Goal: Navigation & Orientation: Find specific page/section

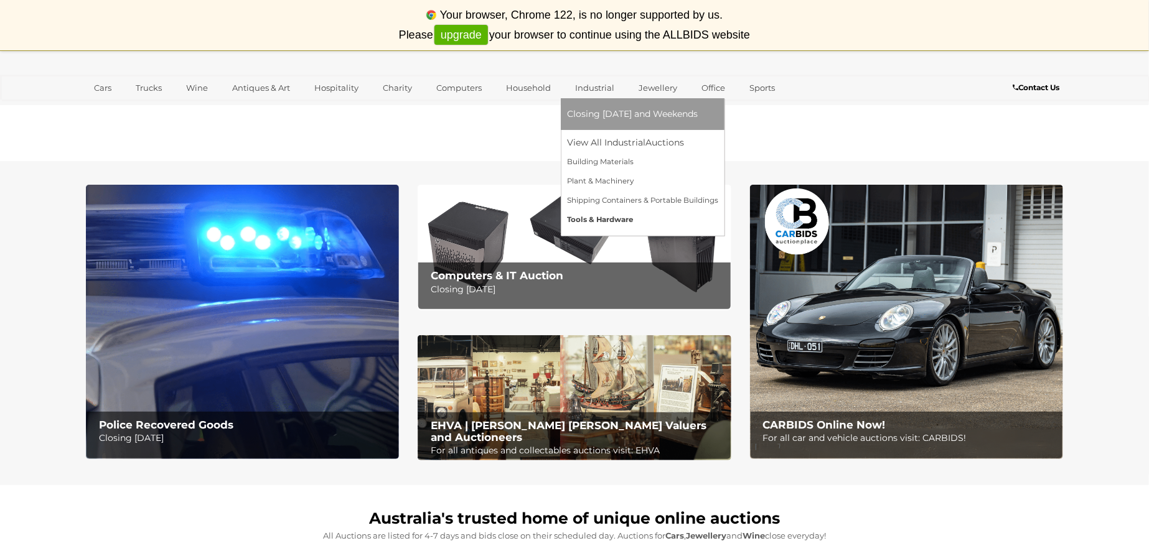
click at [589, 218] on link "Tools & Hardware" at bounding box center [642, 219] width 151 height 19
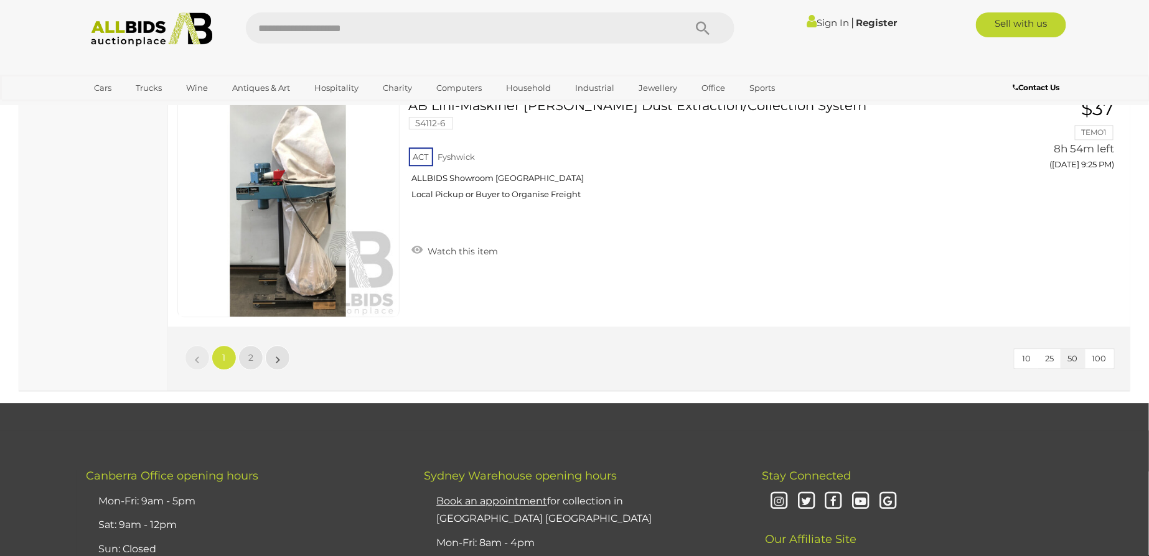
scroll to position [11879, 0]
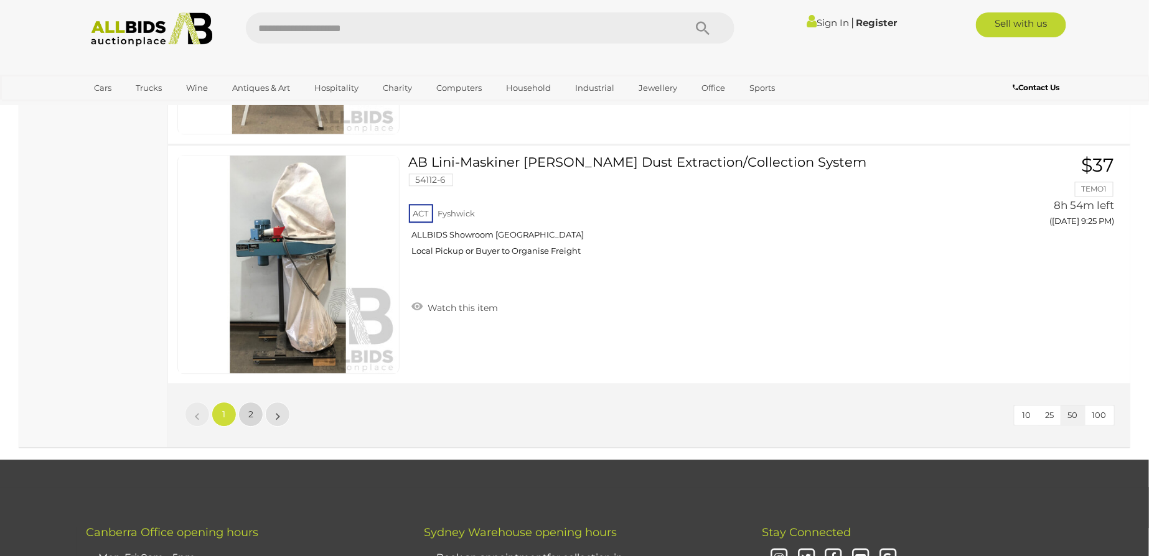
click at [249, 409] on span "2" at bounding box center [250, 414] width 5 height 11
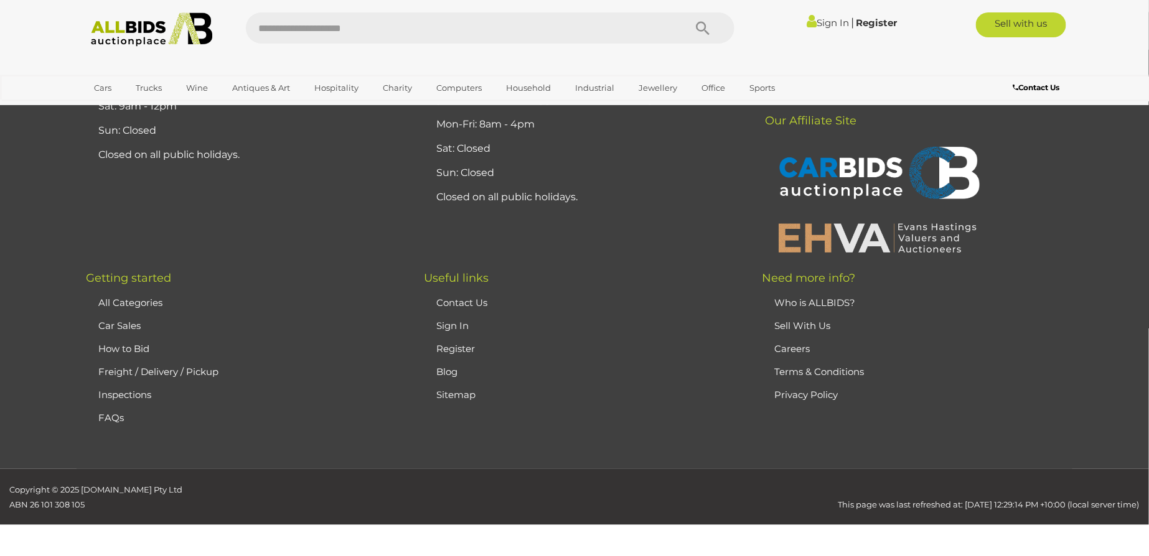
scroll to position [159, 0]
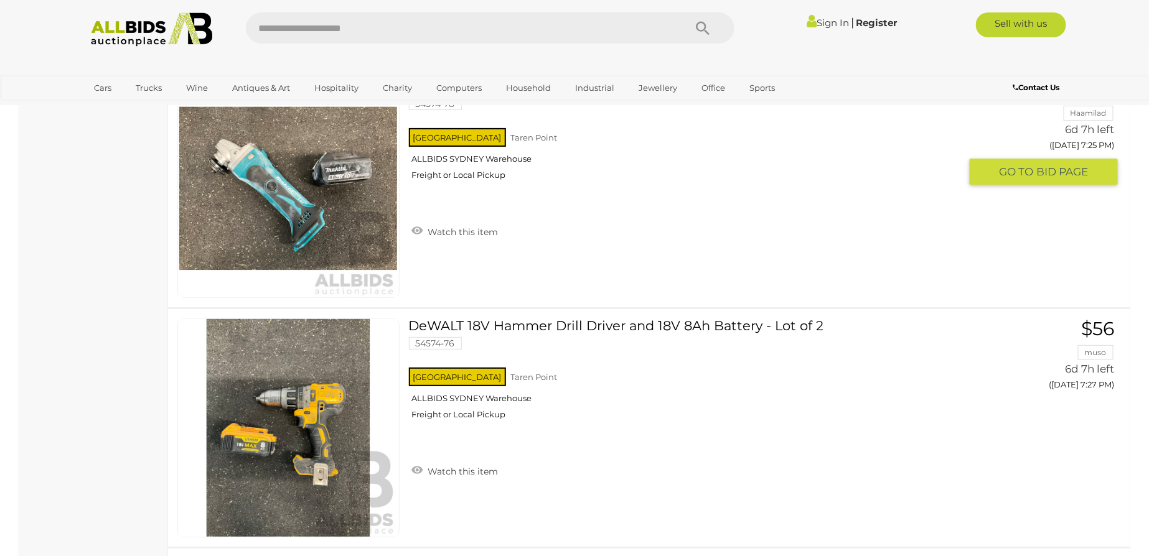
scroll to position [4232, 0]
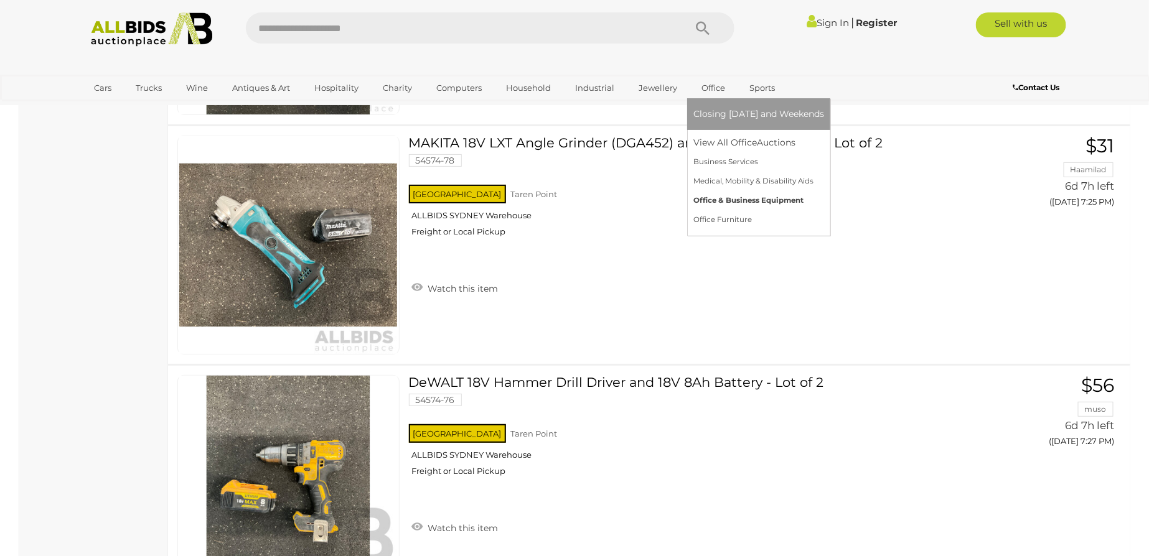
click at [743, 201] on link "Office & Business Equipment" at bounding box center [758, 200] width 131 height 19
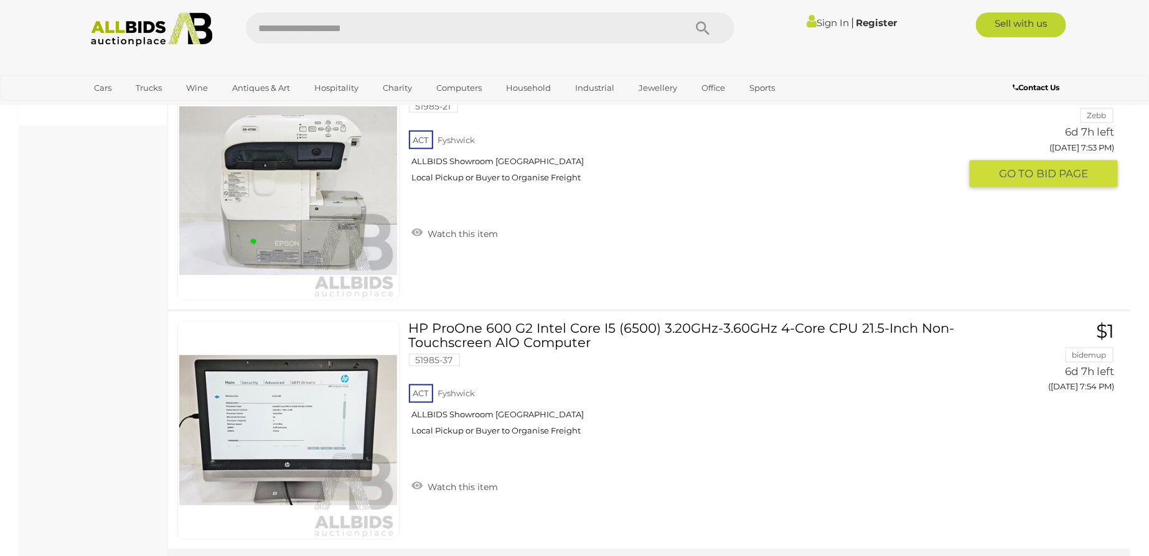
scroll to position [848, 0]
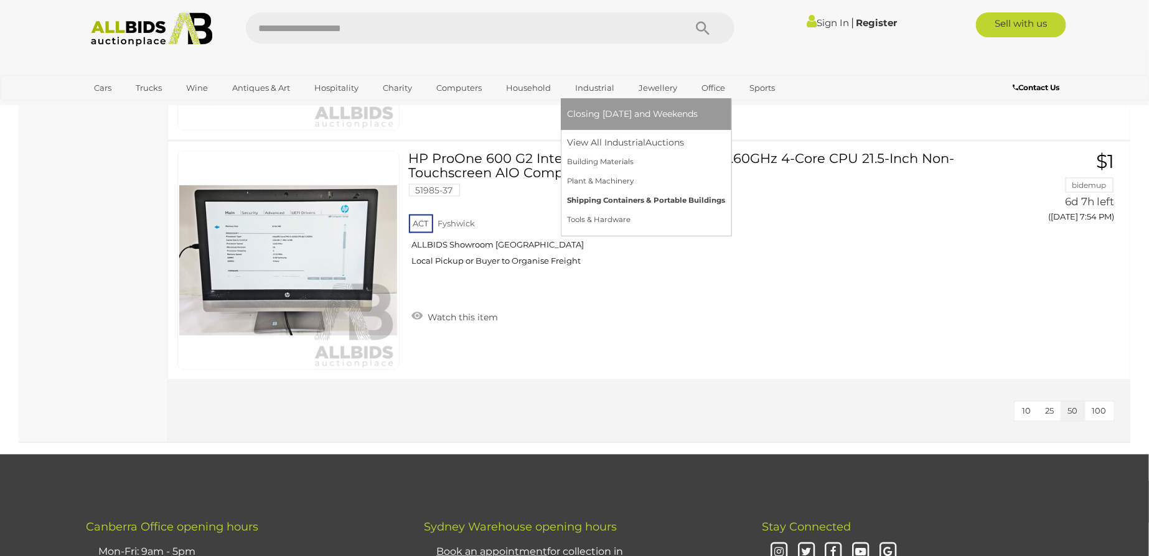
click at [610, 202] on link "Shipping Containers & Portable Buildings" at bounding box center [646, 200] width 158 height 19
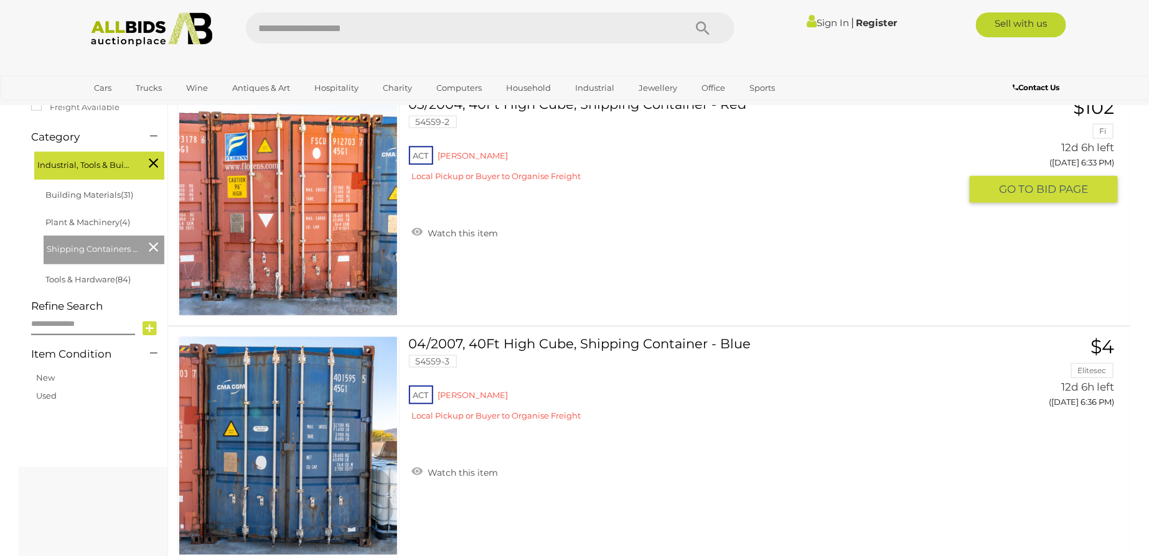
scroll to position [452, 0]
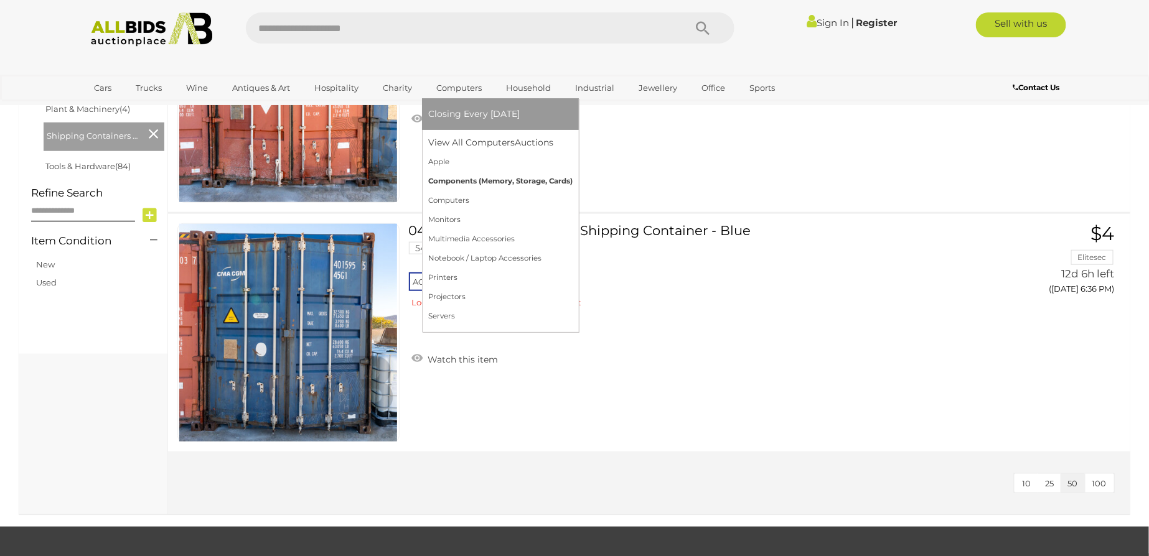
click at [471, 182] on link "Components (Memory, Storage, Cards)" at bounding box center [500, 181] width 144 height 19
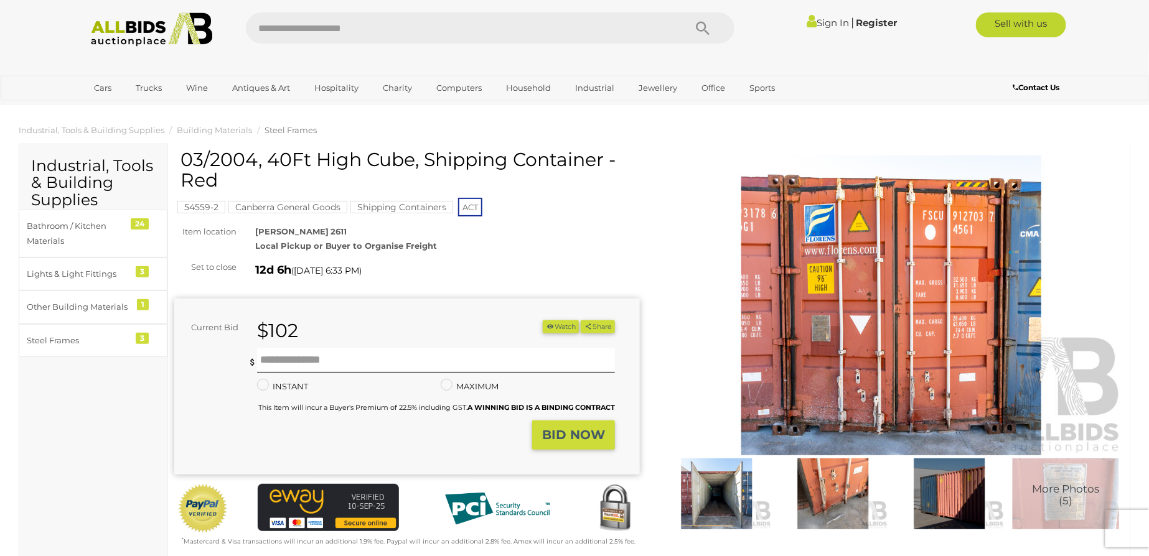
click at [721, 483] on img at bounding box center [716, 494] width 110 height 71
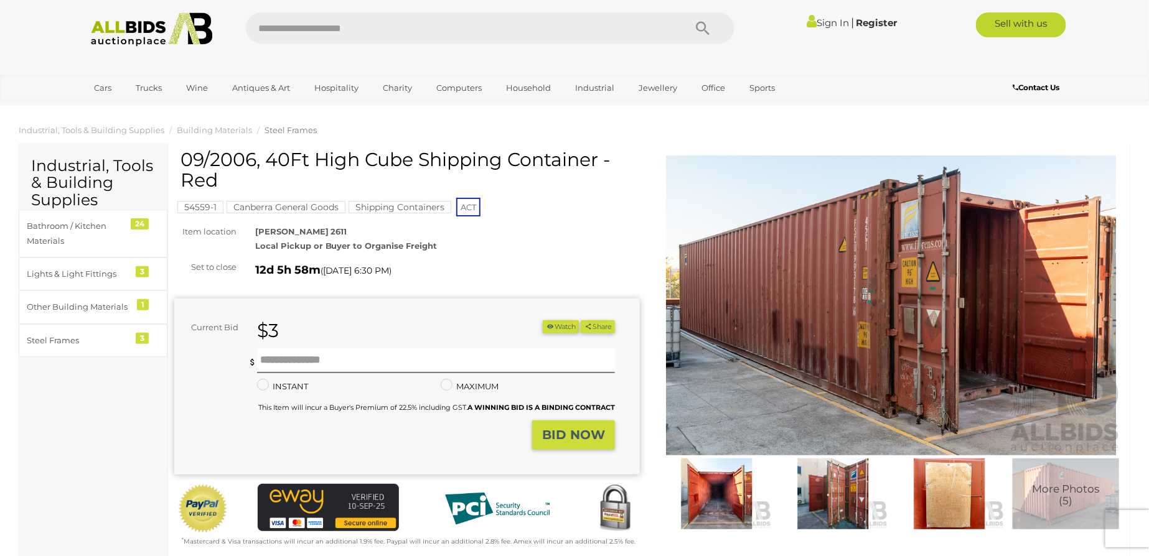
click at [717, 502] on img at bounding box center [716, 494] width 110 height 71
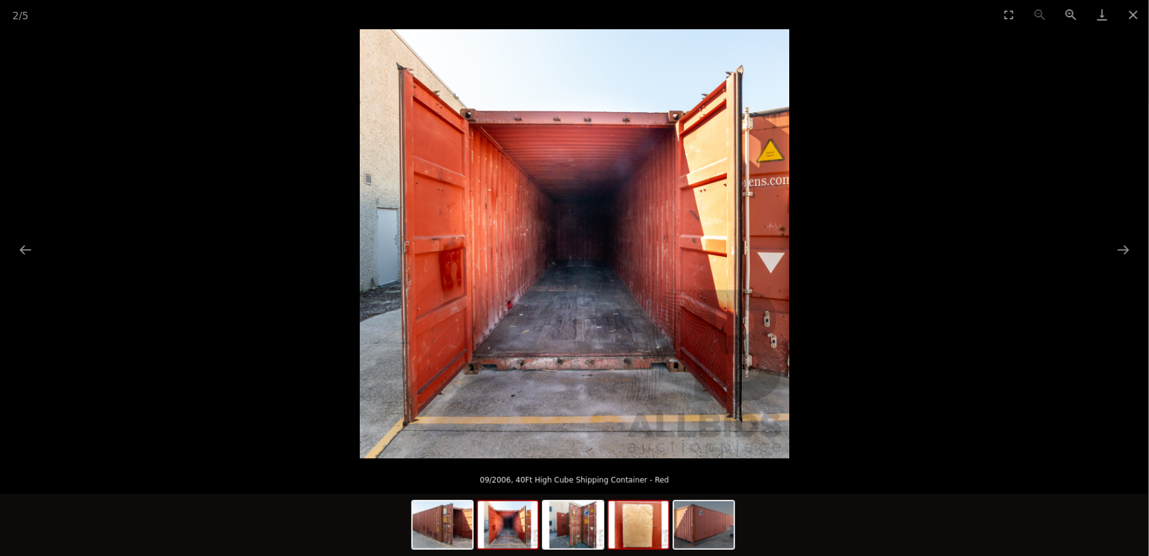
click at [640, 520] on img at bounding box center [639, 525] width 60 height 47
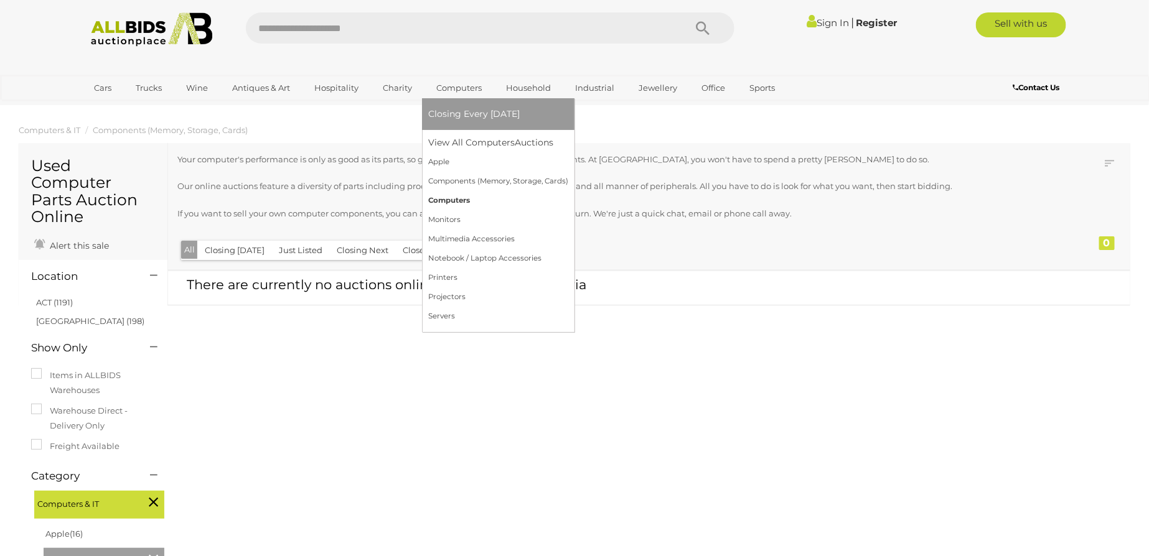
click at [464, 197] on link "Computers" at bounding box center [498, 200] width 140 height 19
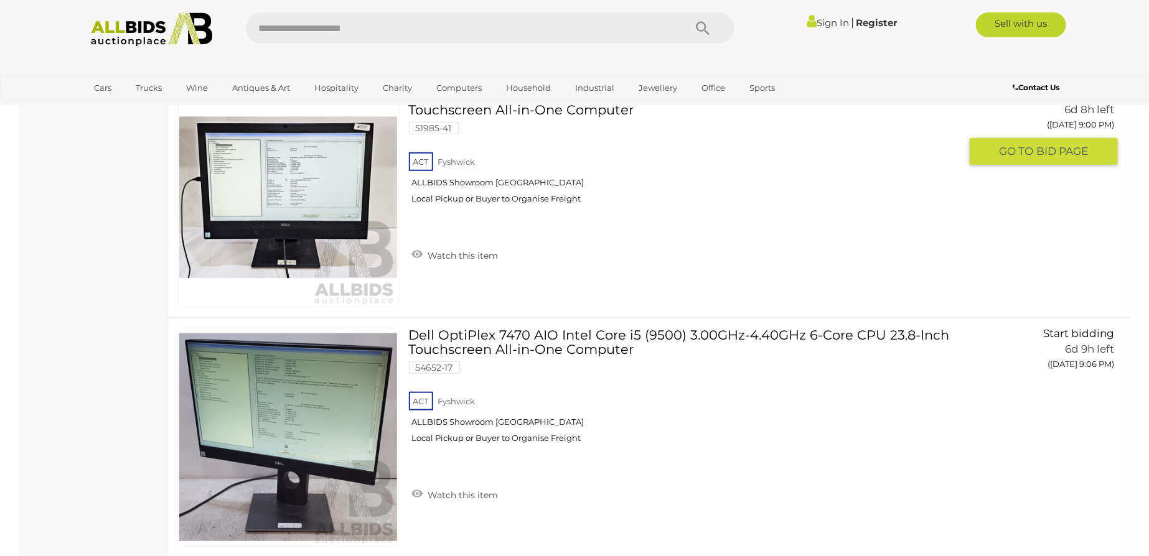
scroll to position [6845, 0]
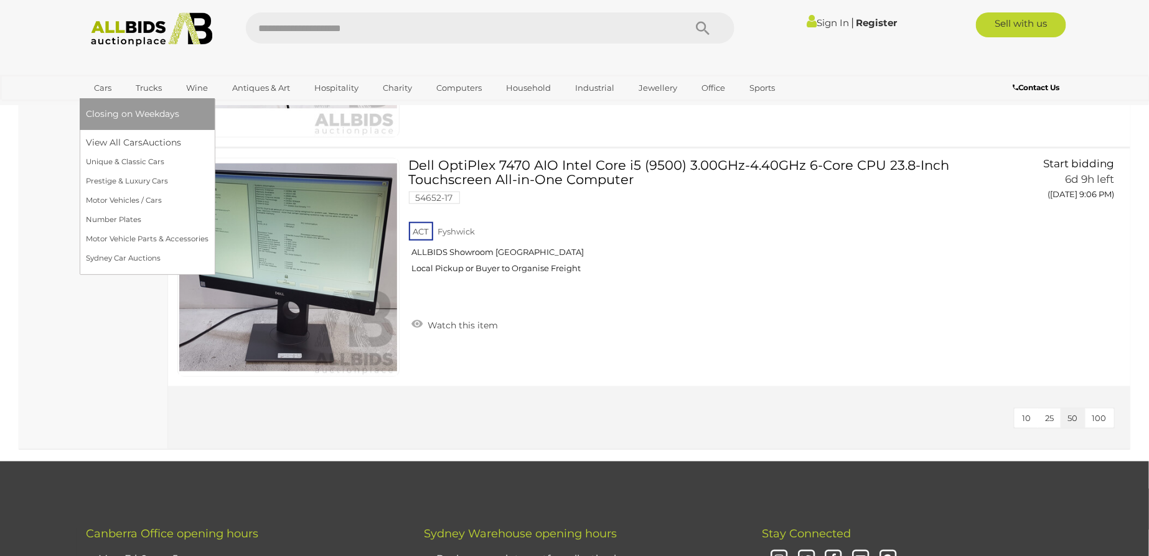
click at [102, 84] on link "Cars" at bounding box center [103, 88] width 34 height 21
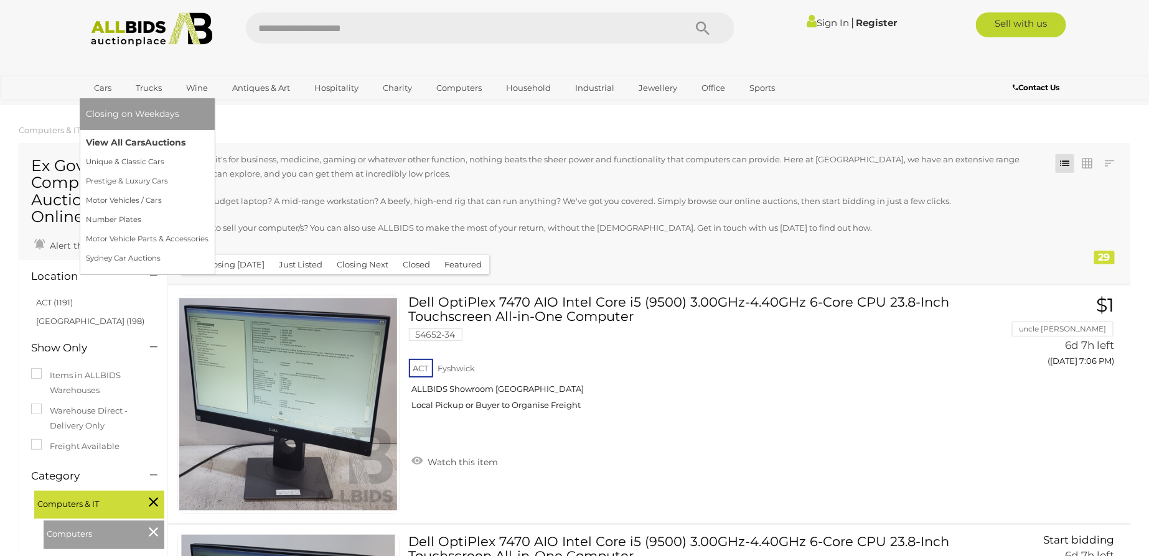
click at [138, 144] on link "View All Cars Auctions" at bounding box center [147, 142] width 123 height 19
